Goal: Information Seeking & Learning: Understand process/instructions

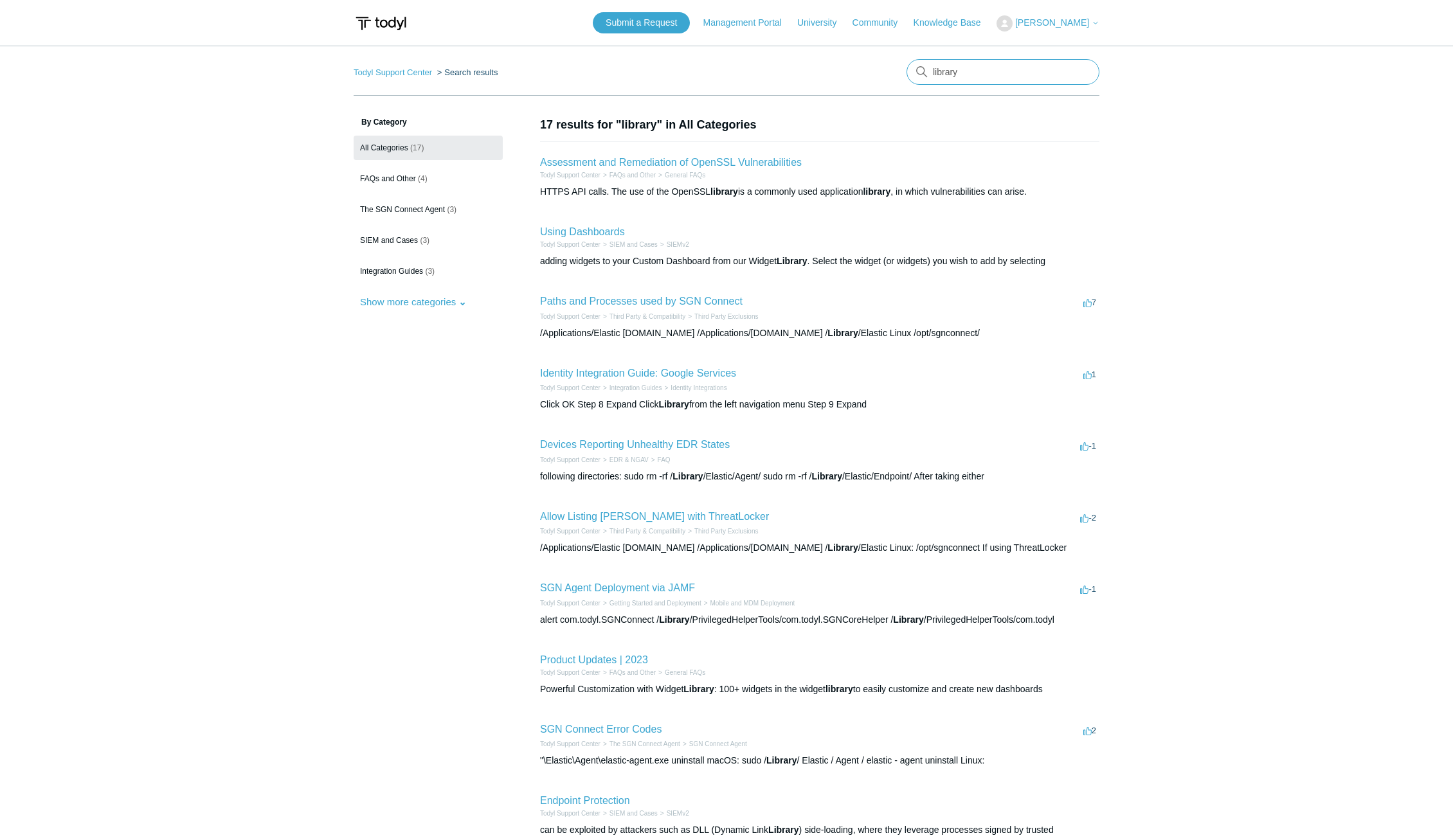
click at [965, 71] on input "library" at bounding box center [1003, 71] width 193 height 25
type input "mac install"
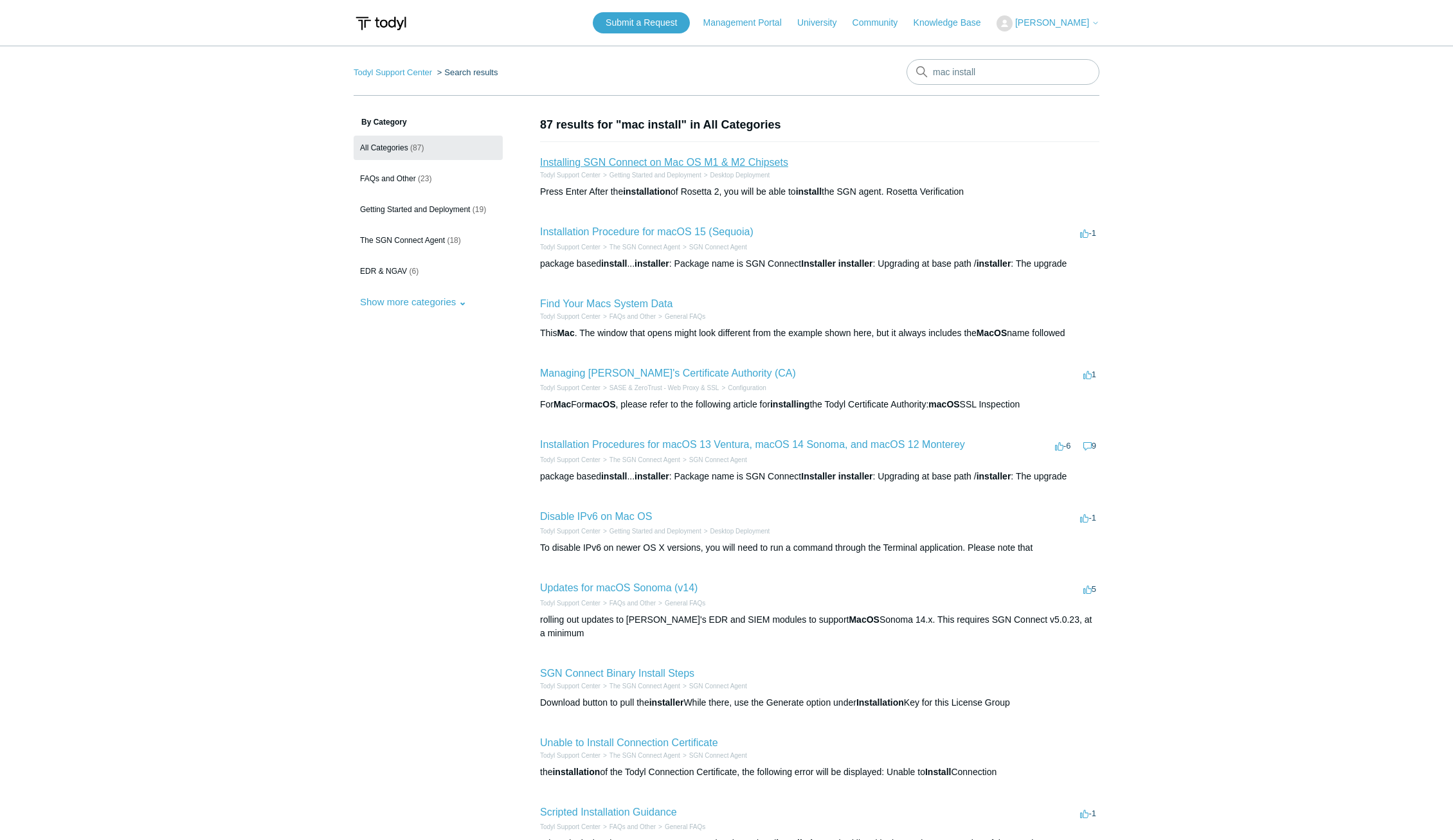
click at [710, 161] on link "Installing SGN Connect on Mac OS M1 & M2 Chipsets" at bounding box center [664, 162] width 248 height 11
click at [692, 233] on link "Installation Procedure for macOS 15 (Sequoia)" at bounding box center [646, 232] width 214 height 11
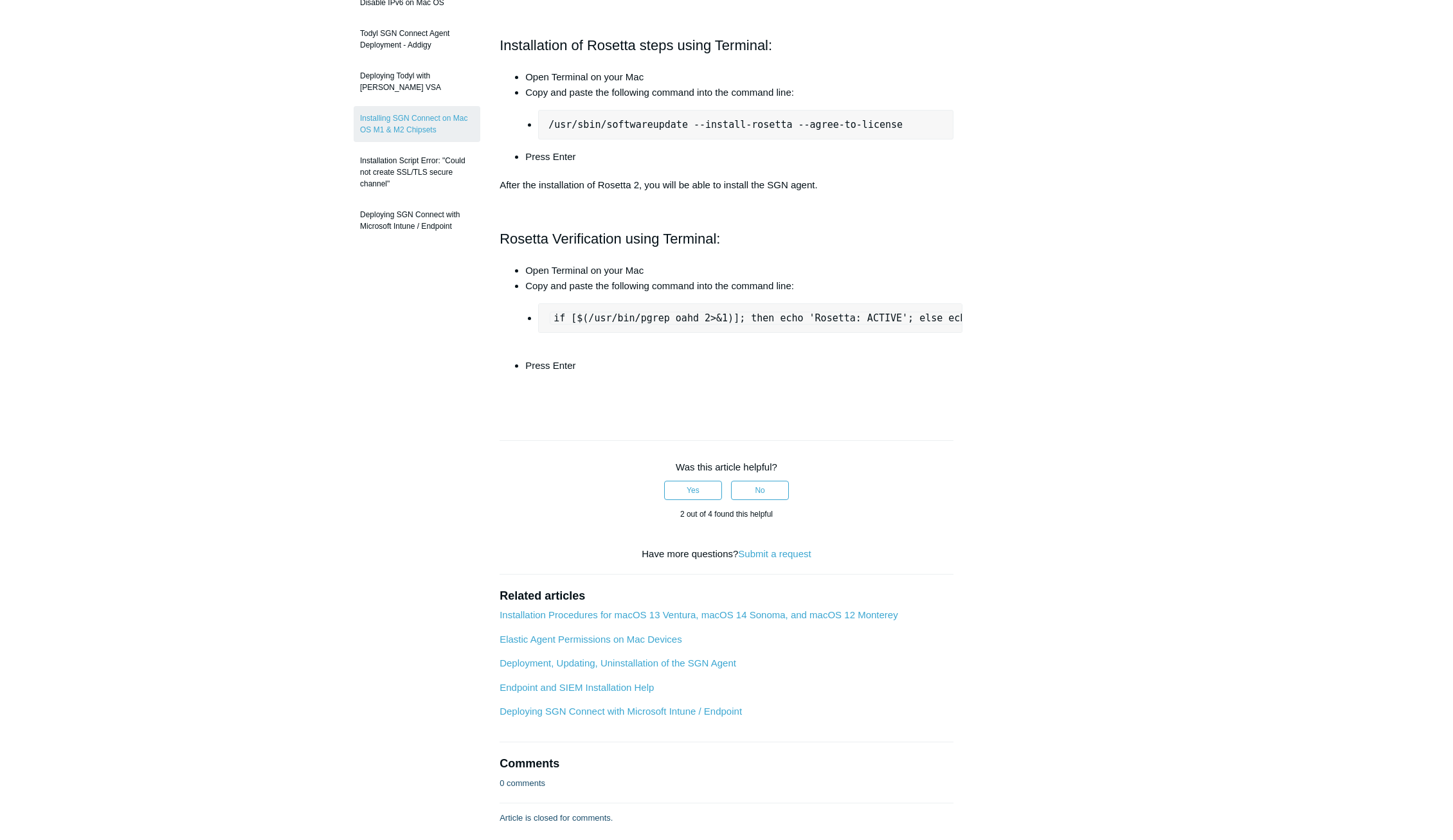
scroll to position [321, 0]
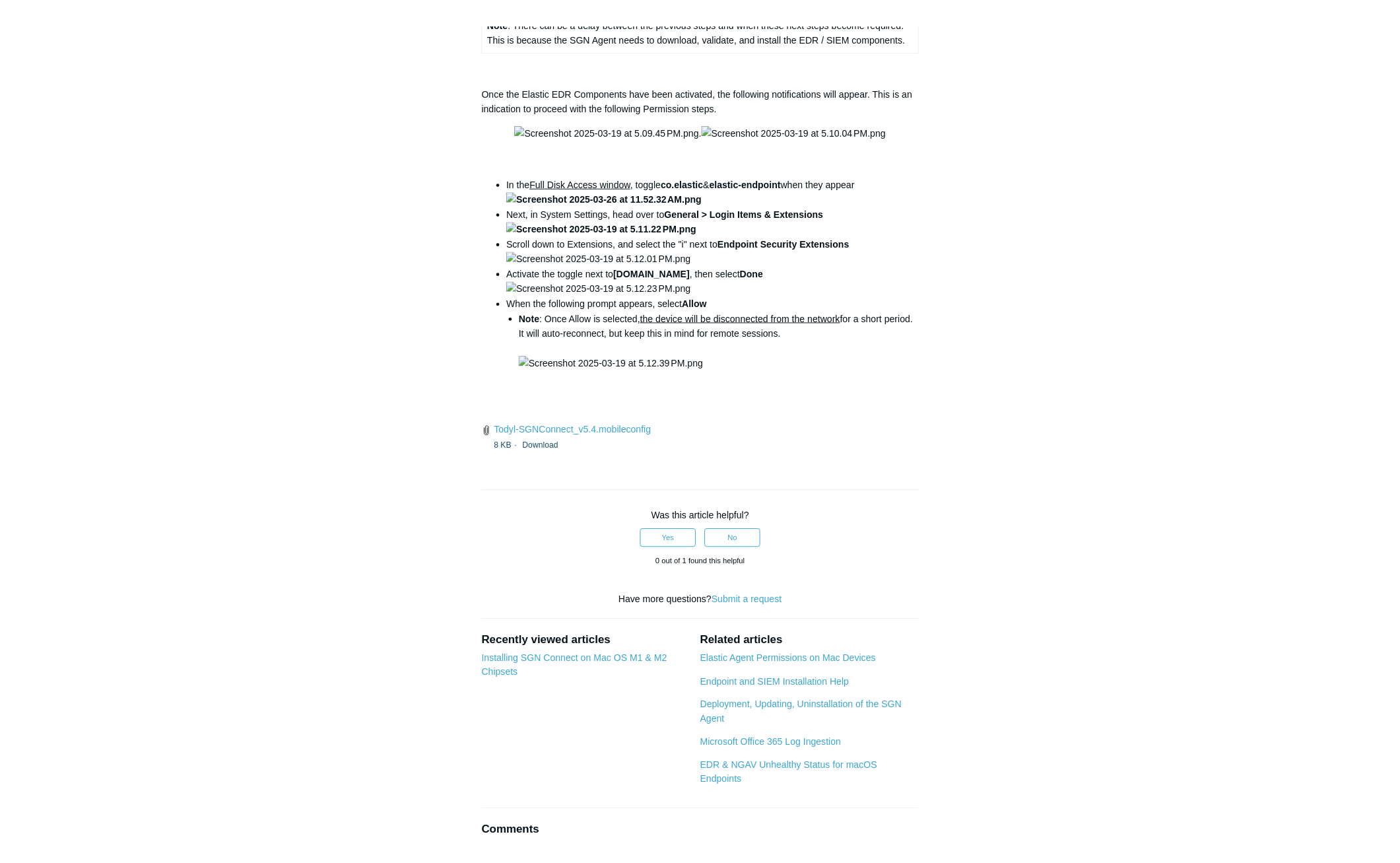
scroll to position [1717, 0]
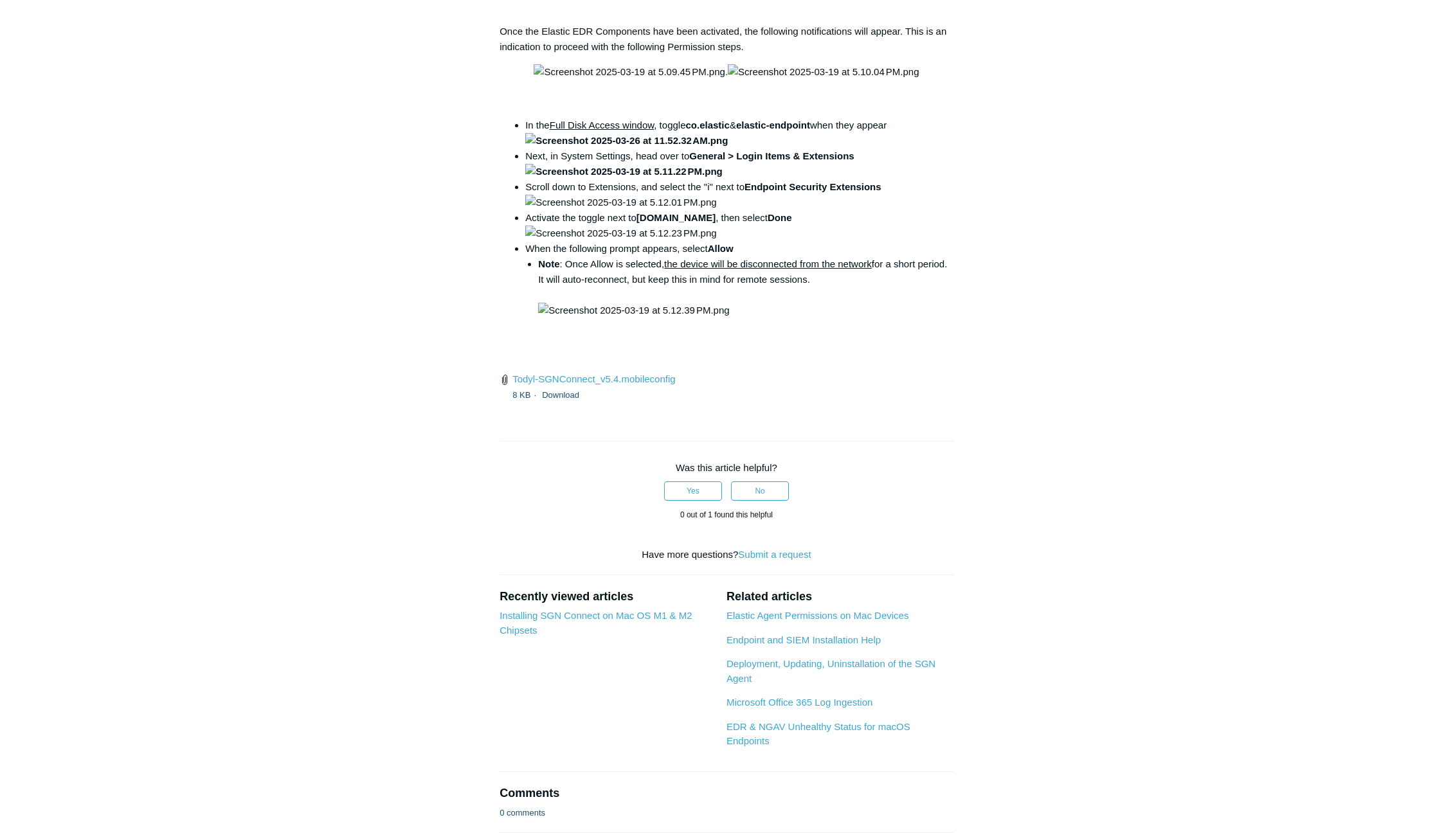
drag, startPoint x: 872, startPoint y: 490, endPoint x: 710, endPoint y: 484, distance: 162.1
copy code "/Library/PrivilegedHelperTools/"
